Goal: Check status

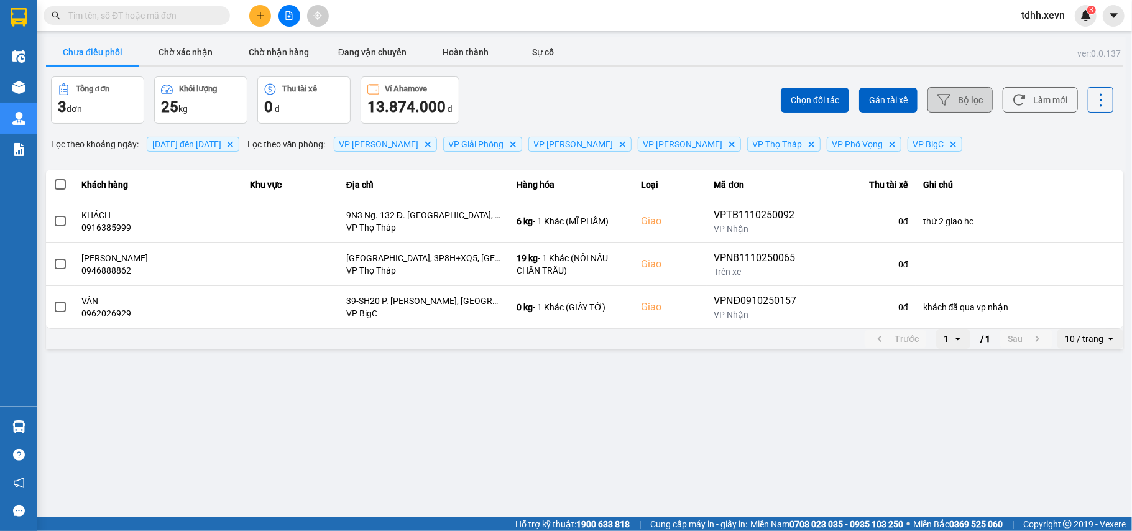
click at [966, 99] on button "Bộ lọc" at bounding box center [960, 99] width 65 height 25
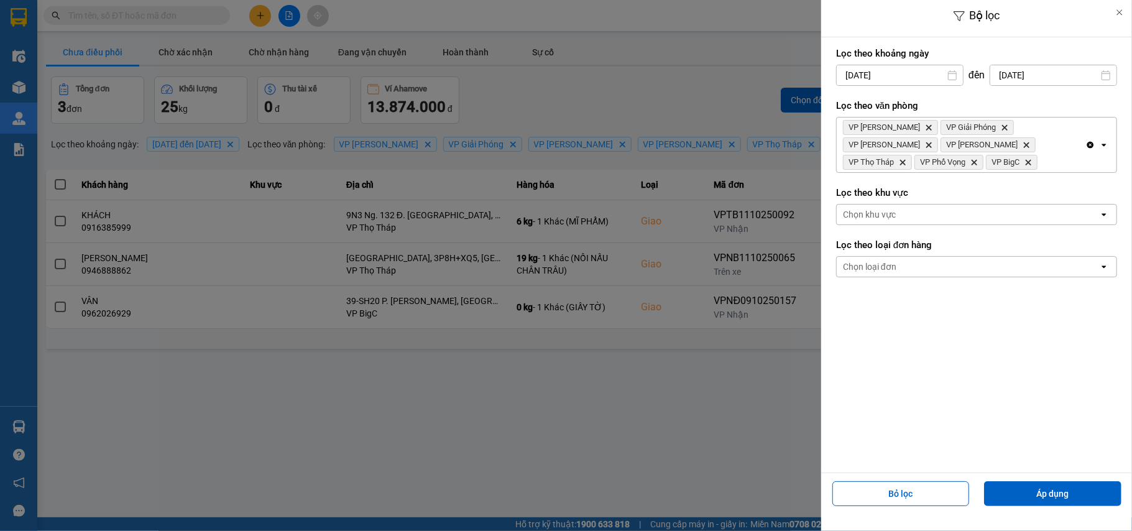
click at [1061, 351] on div "Bộ lọc Lọc theo khoảng [DATE] Press the down arrow key to interact with the cal…" at bounding box center [585, 351] width 1082 height 0
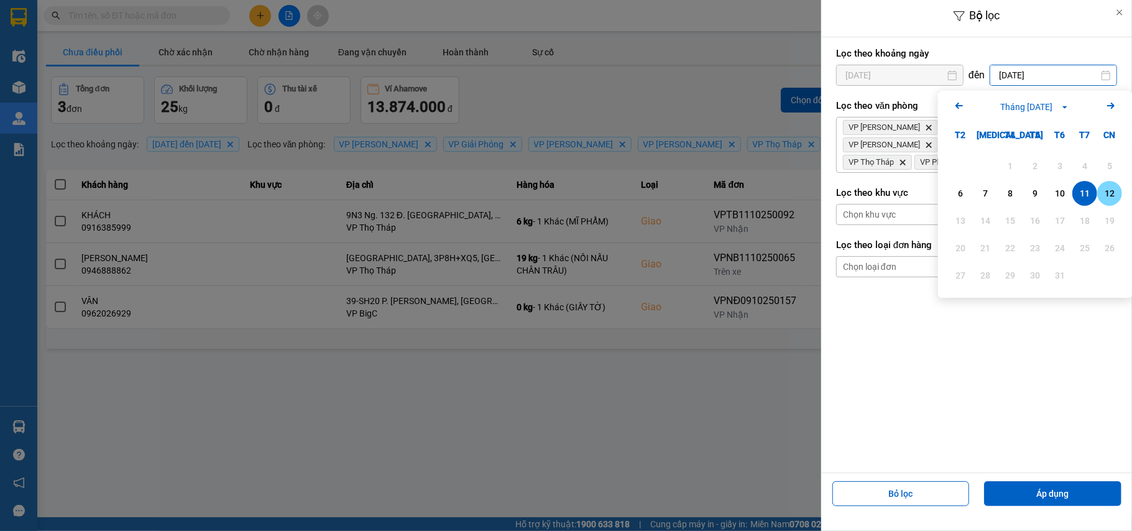
click at [1105, 195] on div "12" at bounding box center [1109, 193] width 17 height 15
type input "[DATE]"
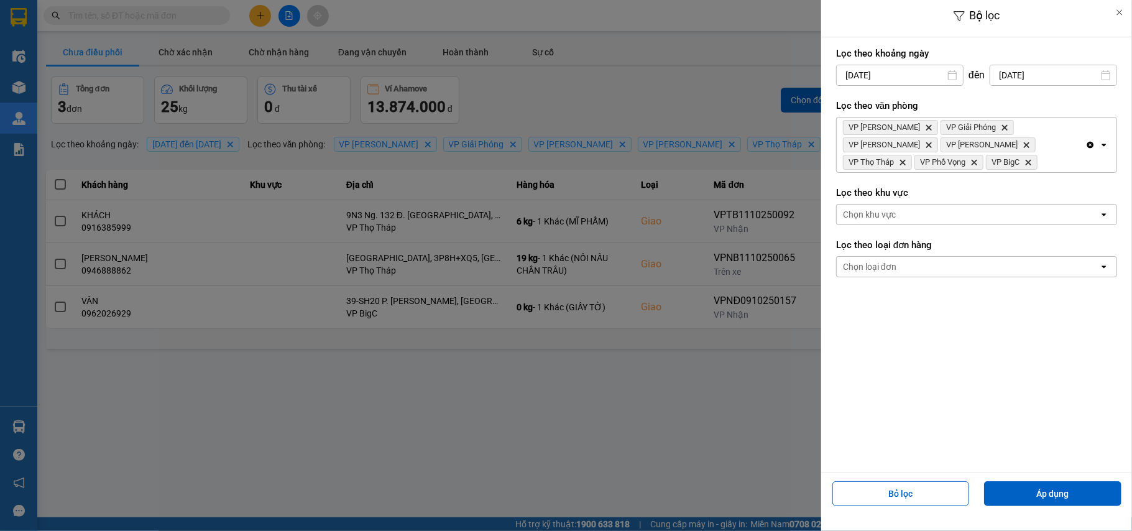
click at [1017, 480] on div "Bỏ lọc Áp dụng" at bounding box center [976, 498] width 305 height 45
click at [1025, 493] on button "Áp dụng" at bounding box center [1052, 493] width 137 height 25
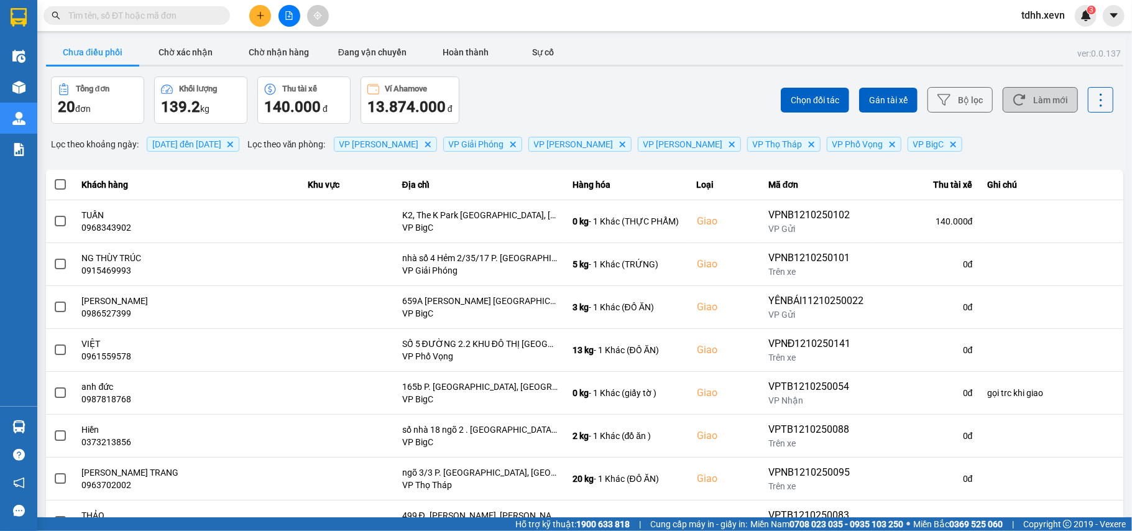
click at [1040, 110] on button "Làm mới" at bounding box center [1040, 99] width 75 height 25
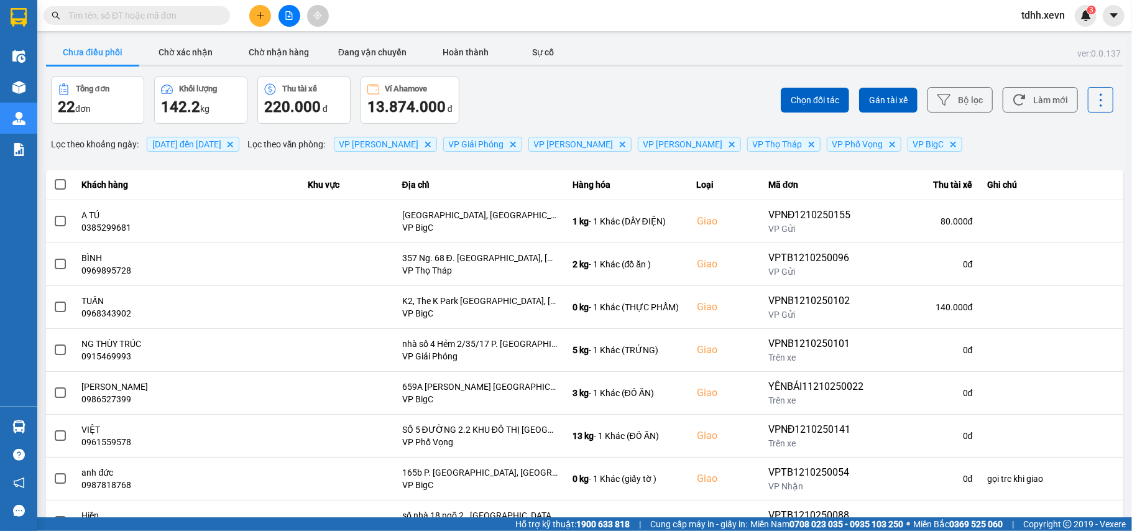
scroll to position [142, 0]
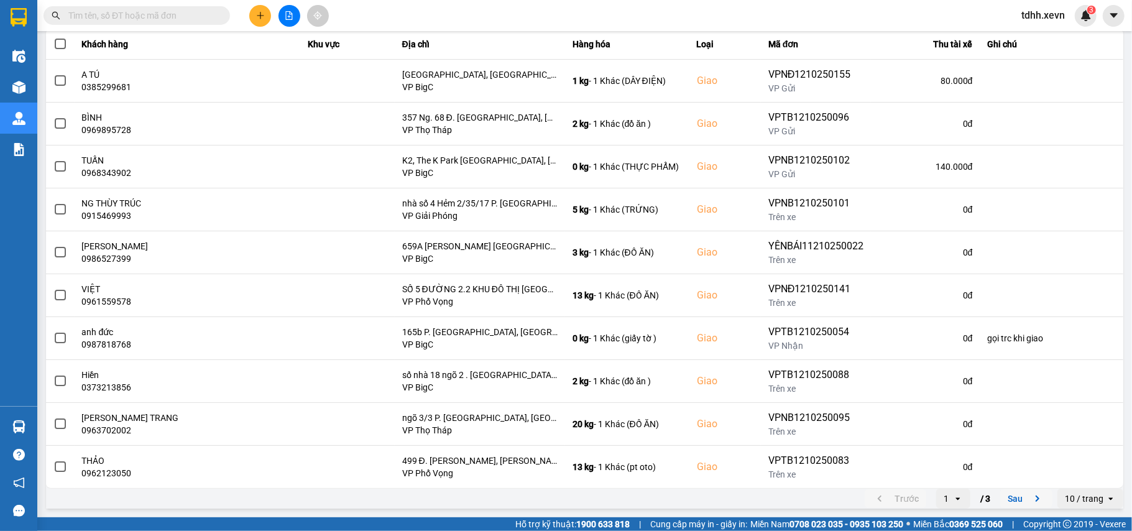
click at [1030, 505] on icon "next page. current page 1 / 3" at bounding box center [1037, 498] width 15 height 15
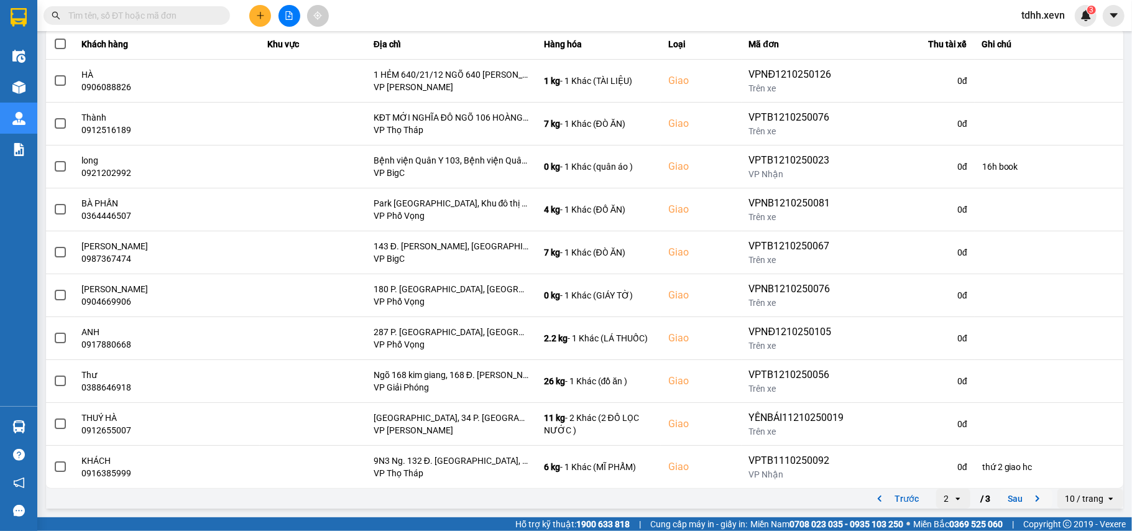
click at [1030, 502] on icon "next page. current page 2 / 3" at bounding box center [1037, 498] width 15 height 15
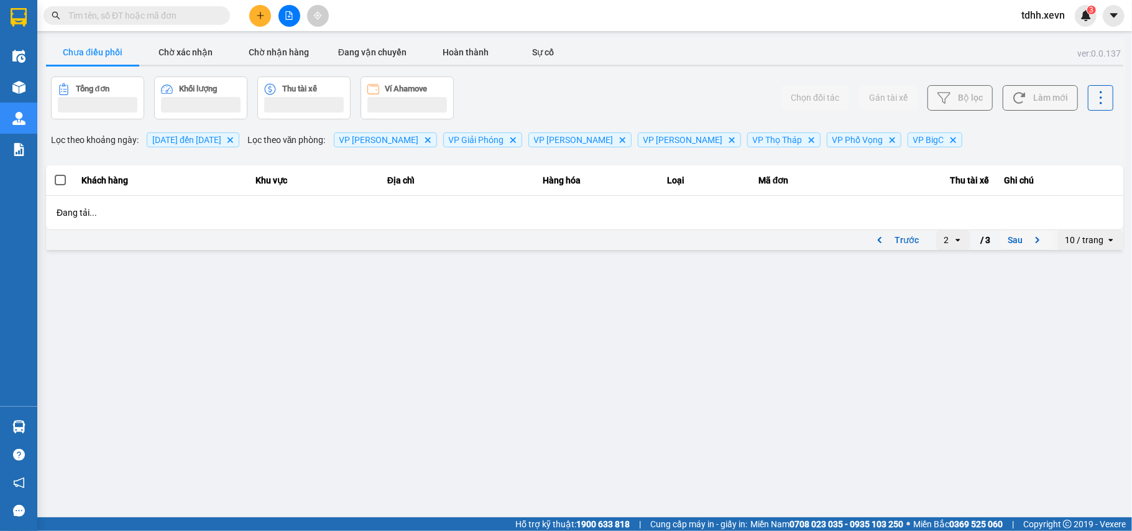
scroll to position [0, 0]
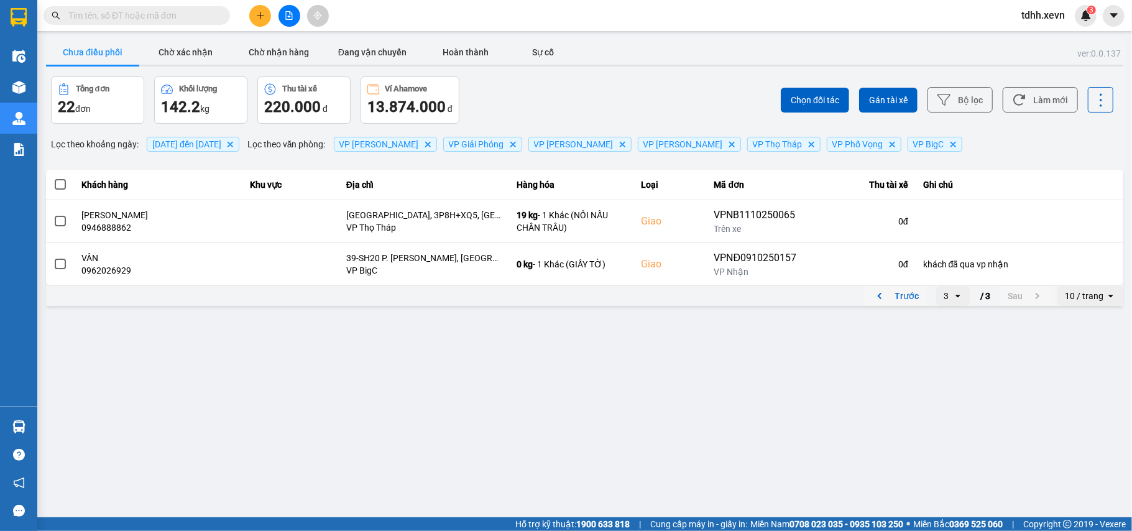
drag, startPoint x: 880, startPoint y: 292, endPoint x: 878, endPoint y: 272, distance: 20.1
click at [879, 290] on icon "previous page. current page 3 / 3" at bounding box center [879, 295] width 15 height 15
